Goal: Information Seeking & Learning: Learn about a topic

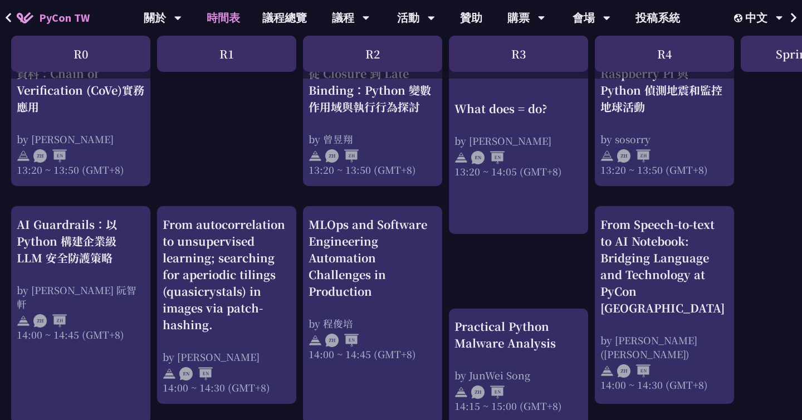
click at [262, 135] on div "print("Hello World")，然後呢？ by [PERSON_NAME] 10:50 ~ 11:35 (GMT+8) What does = do…" at bounding box center [591, 69] width 1182 height 1719
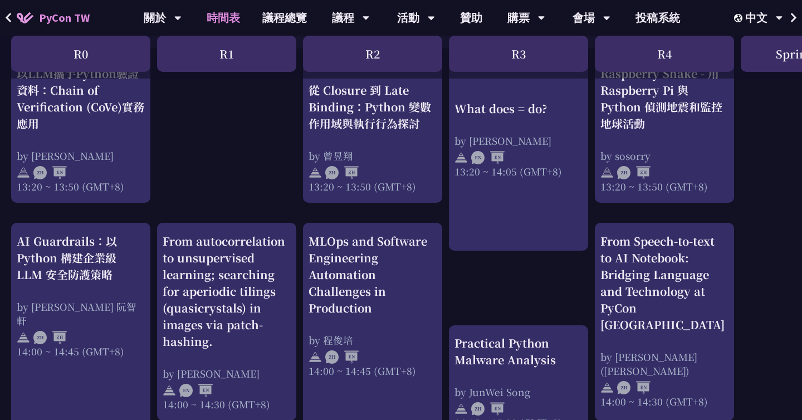
scroll to position [1034, 0]
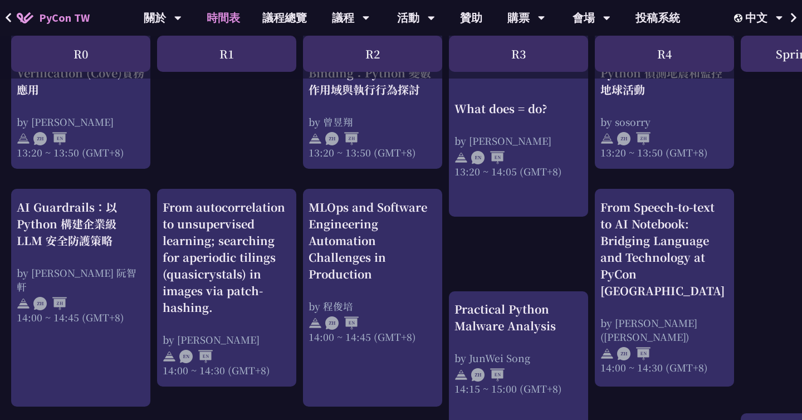
click at [448, 251] on div "print("Hello World")，然後呢？ by [PERSON_NAME] 10:50 ~ 11:35 (GMT+8) What does = do…" at bounding box center [591, 51] width 1182 height 1719
click at [566, 243] on div "print("Hello World")，然後呢？ by [PERSON_NAME] 10:50 ~ 11:35 (GMT+8) What does = do…" at bounding box center [591, 51] width 1182 height 1719
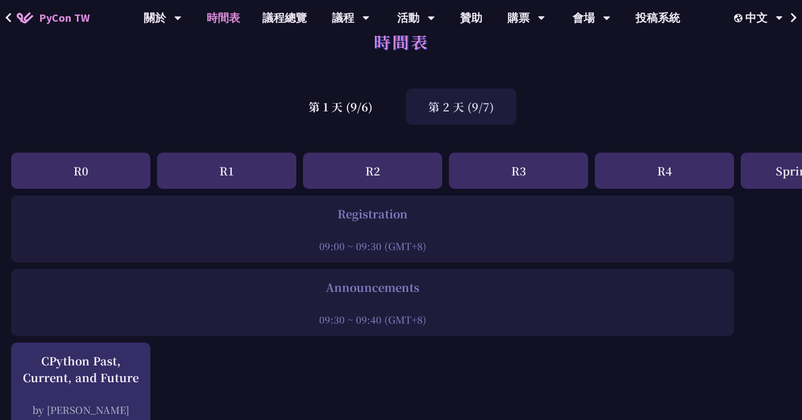
scroll to position [0, 0]
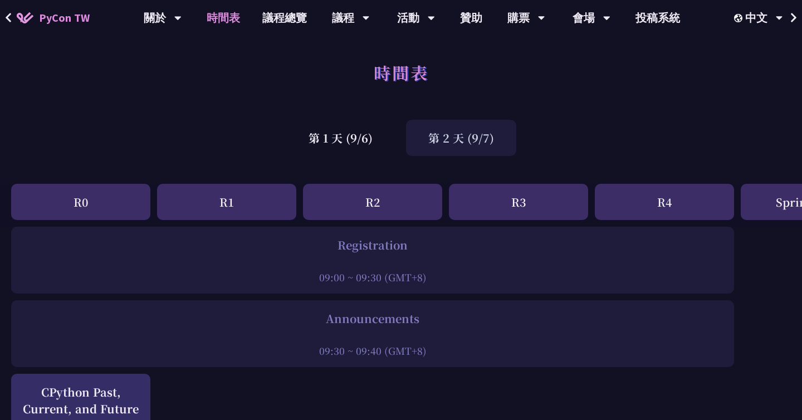
click at [477, 125] on div "第 2 天 (9/7)" at bounding box center [461, 138] width 110 height 36
click at [606, 122] on div "第 1 天 (9/6) 第 2 天 (9/7)" at bounding box center [401, 137] width 802 height 47
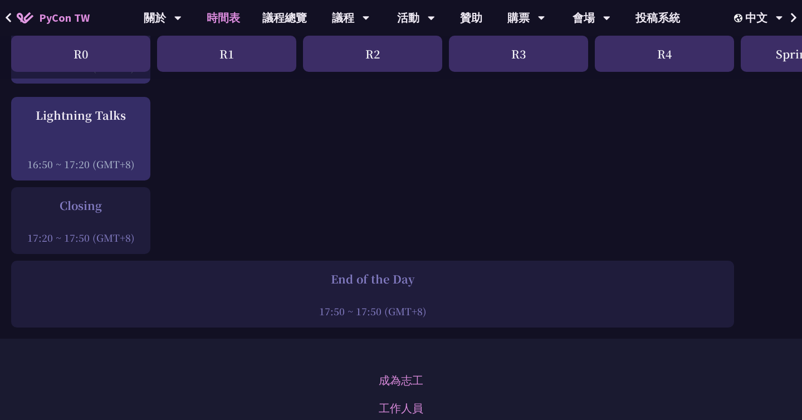
scroll to position [1437, 0]
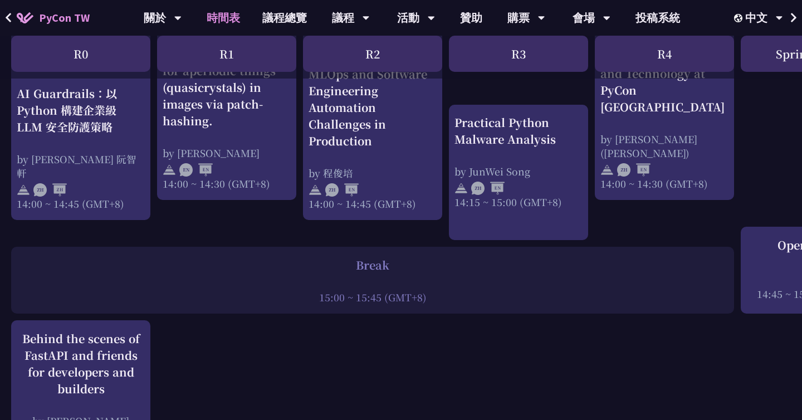
scroll to position [1171, 0]
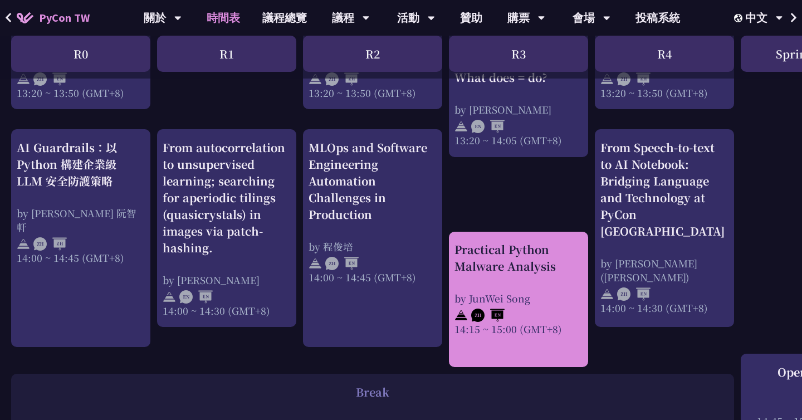
scroll to position [1088, 0]
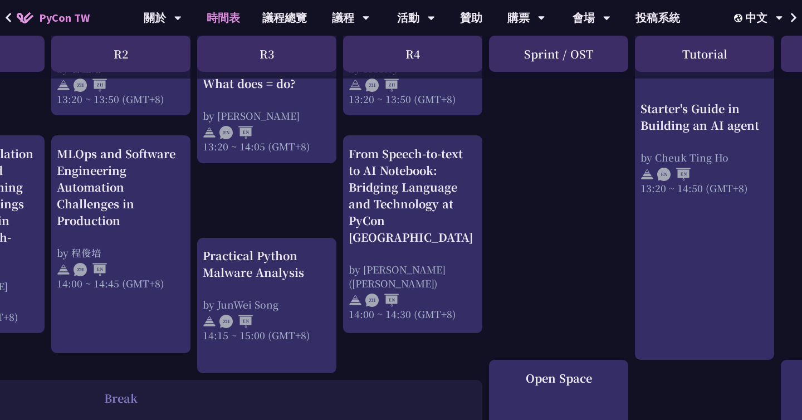
scroll to position [1088, 381]
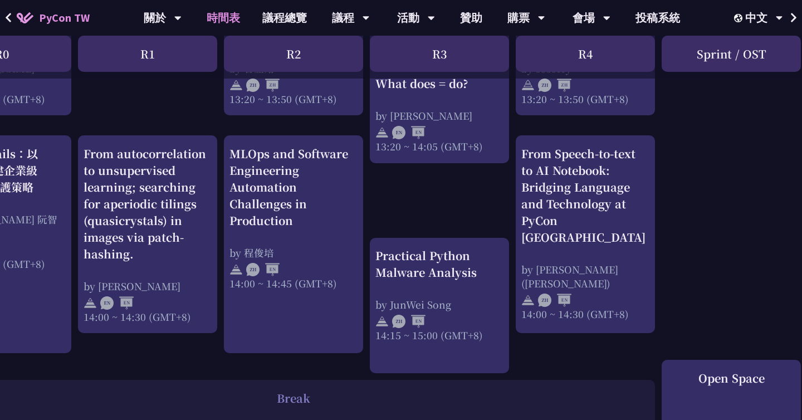
scroll to position [1088, 0]
